Goal: Check status: Check status

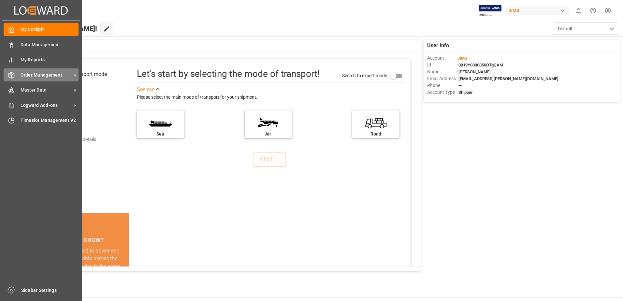
drag, startPoint x: 37, startPoint y: 75, endPoint x: 44, endPoint y: 76, distance: 7.2
click at [38, 75] on span "Order Management" at bounding box center [47, 75] width 52 height 7
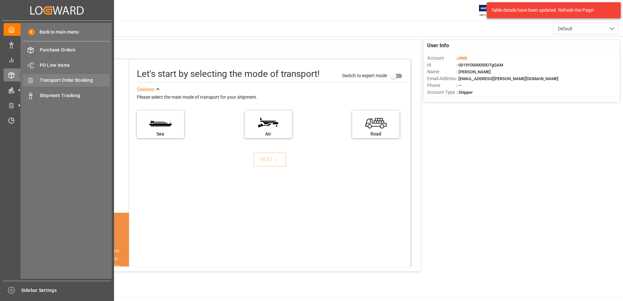
click at [92, 82] on span "Transport Order Booking" at bounding box center [75, 80] width 70 height 7
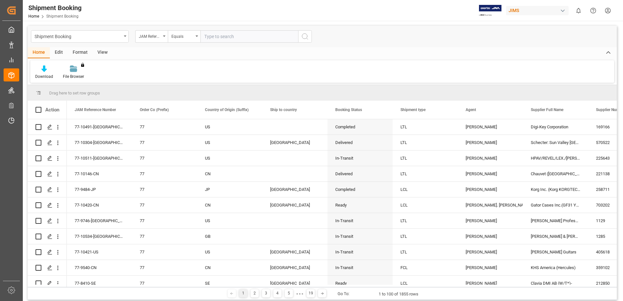
click at [235, 36] on input "text" at bounding box center [250, 36] width 98 height 12
type input "77-9540-CN"
click at [307, 36] on icon "search button" at bounding box center [305, 37] width 8 height 8
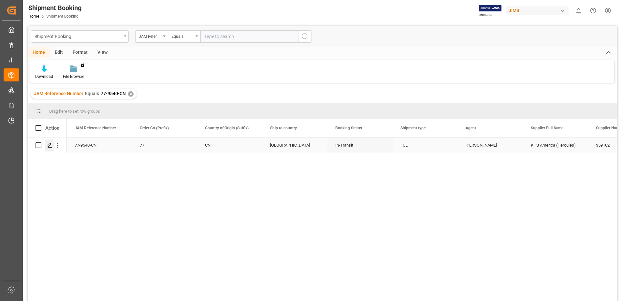
click at [48, 147] on polygon "Press SPACE to select this row." at bounding box center [49, 144] width 3 height 3
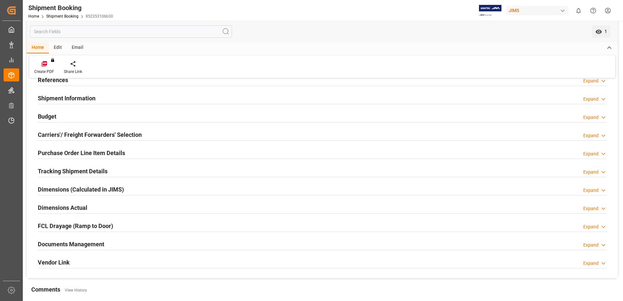
scroll to position [33, 0]
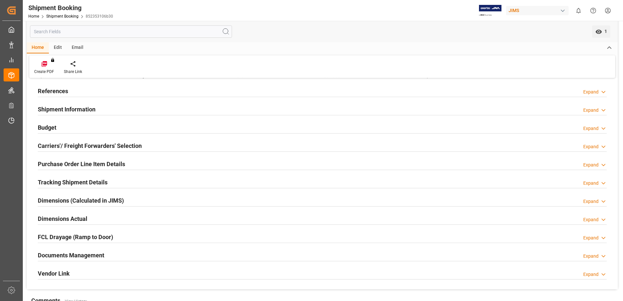
click at [53, 130] on h2 "Budget" at bounding box center [47, 127] width 19 height 9
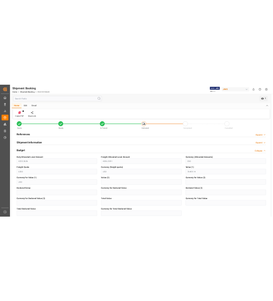
scroll to position [0, 0]
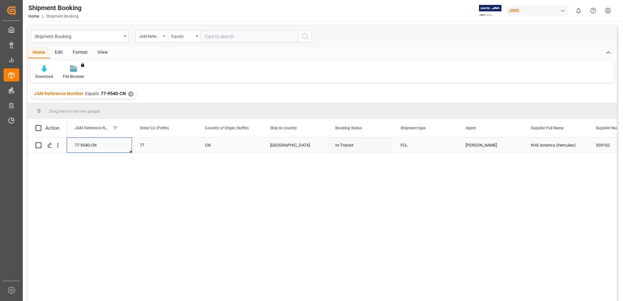
drag, startPoint x: 99, startPoint y: 146, endPoint x: 82, endPoint y: 143, distance: 18.1
click at [82, 143] on div "77-9540-CN" at bounding box center [99, 145] width 65 height 15
